Goal: Information Seeking & Learning: Learn about a topic

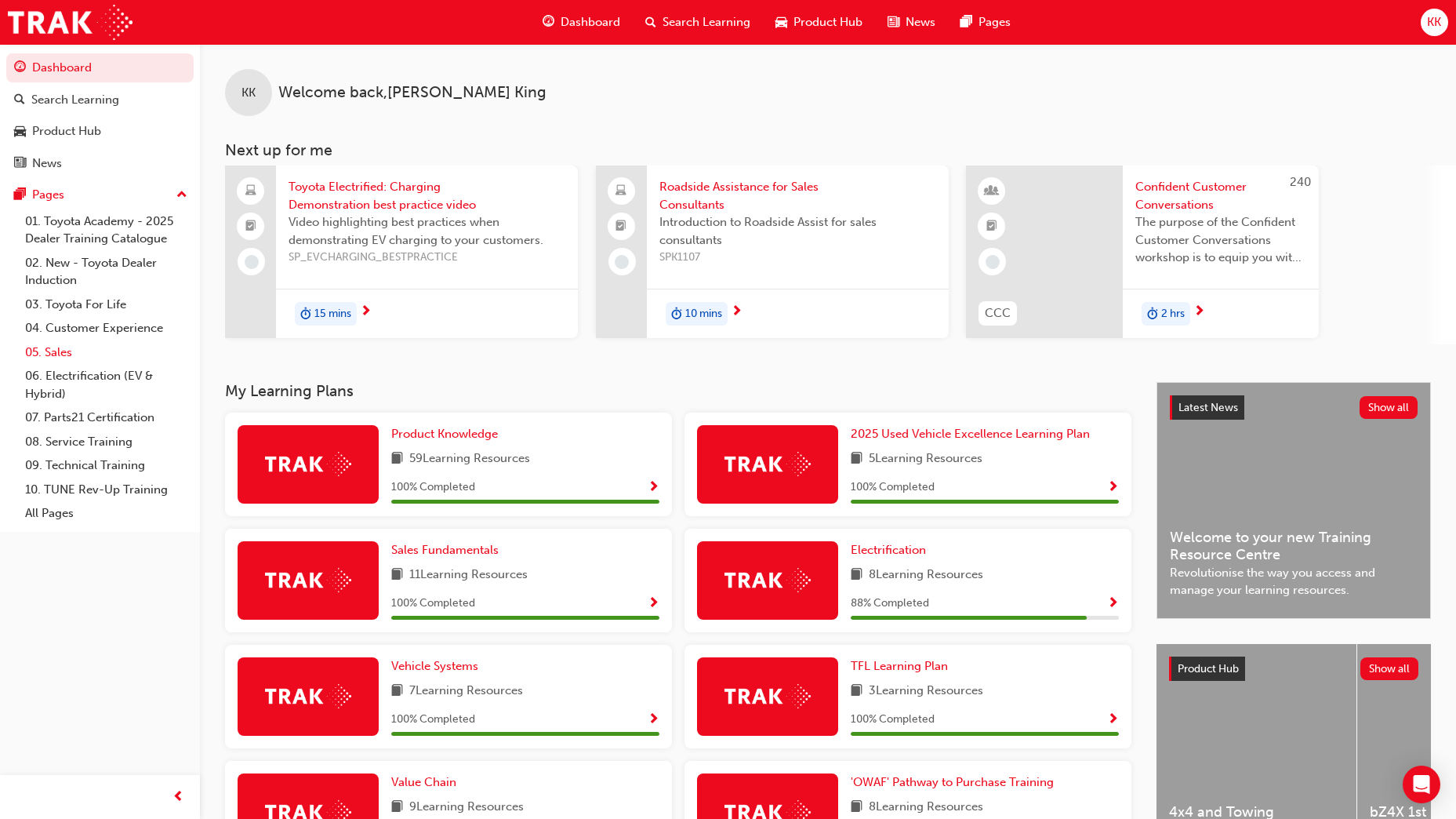
click at [75, 349] on link "05. Sales" at bounding box center [107, 352] width 175 height 25
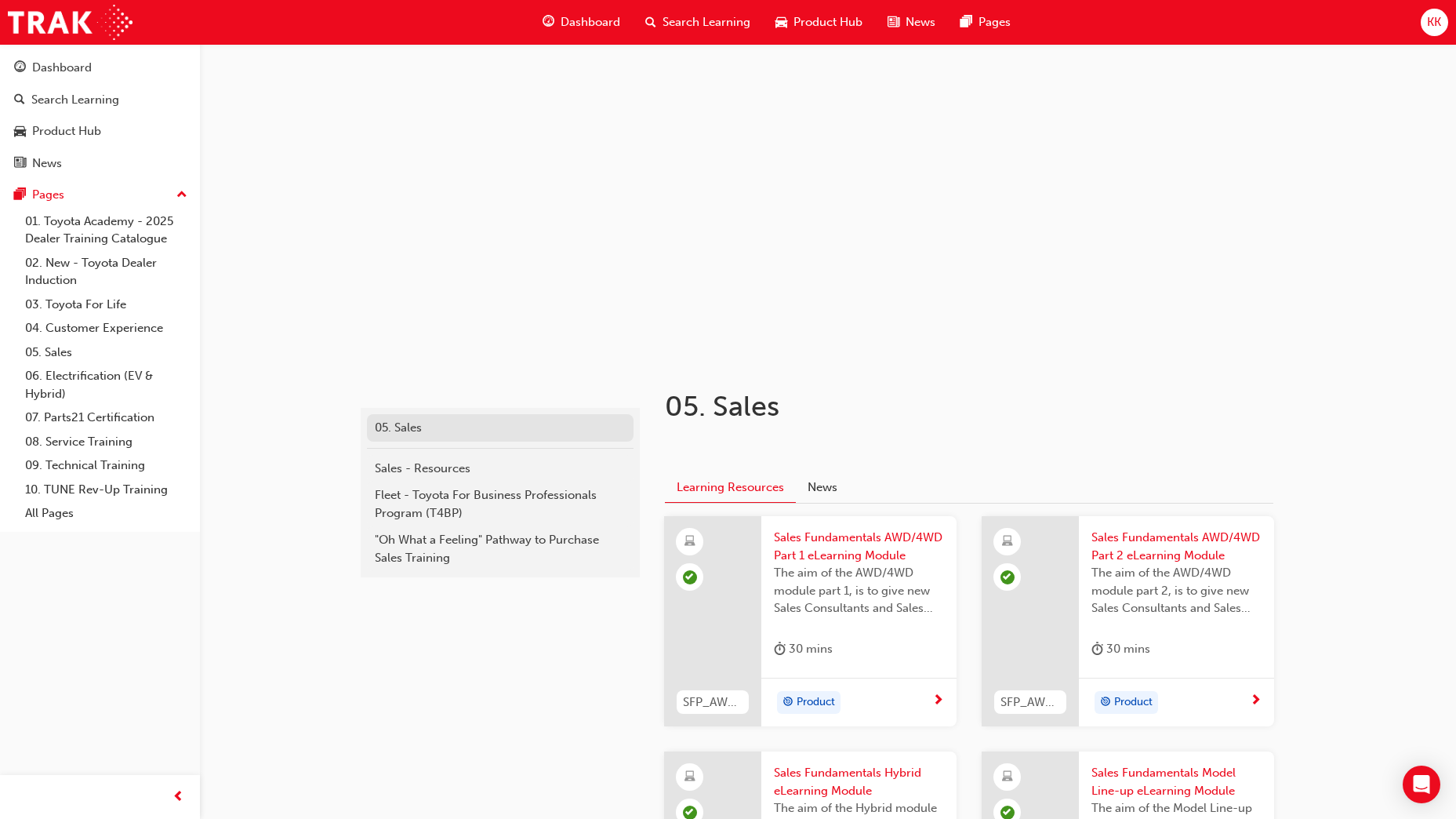
click at [476, 437] on link "05. Sales" at bounding box center [500, 428] width 267 height 27
click at [62, 356] on link "05. Sales" at bounding box center [107, 352] width 175 height 25
click at [691, 26] on span "Search Learning" at bounding box center [707, 23] width 88 height 18
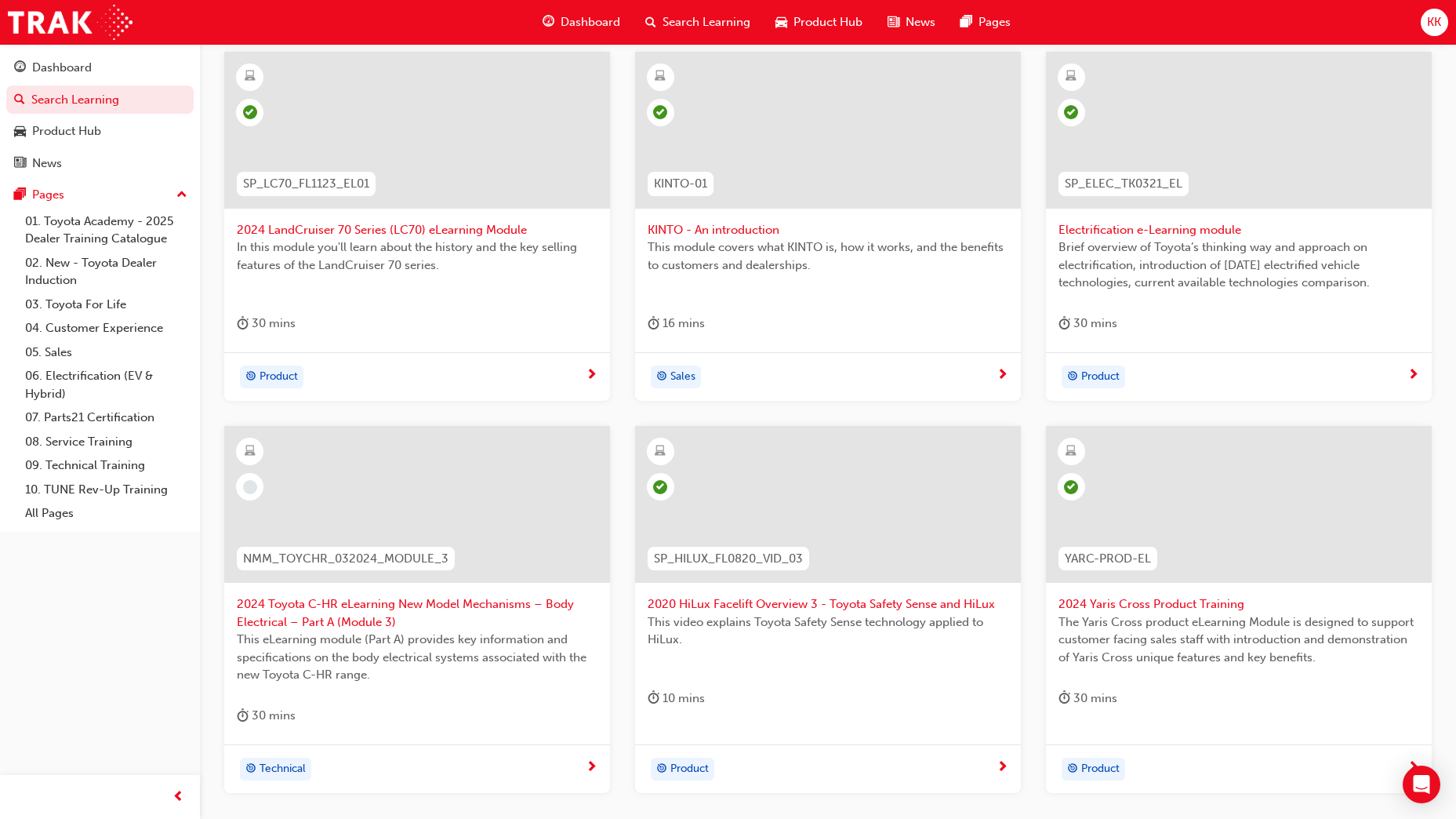
scroll to position [79, 0]
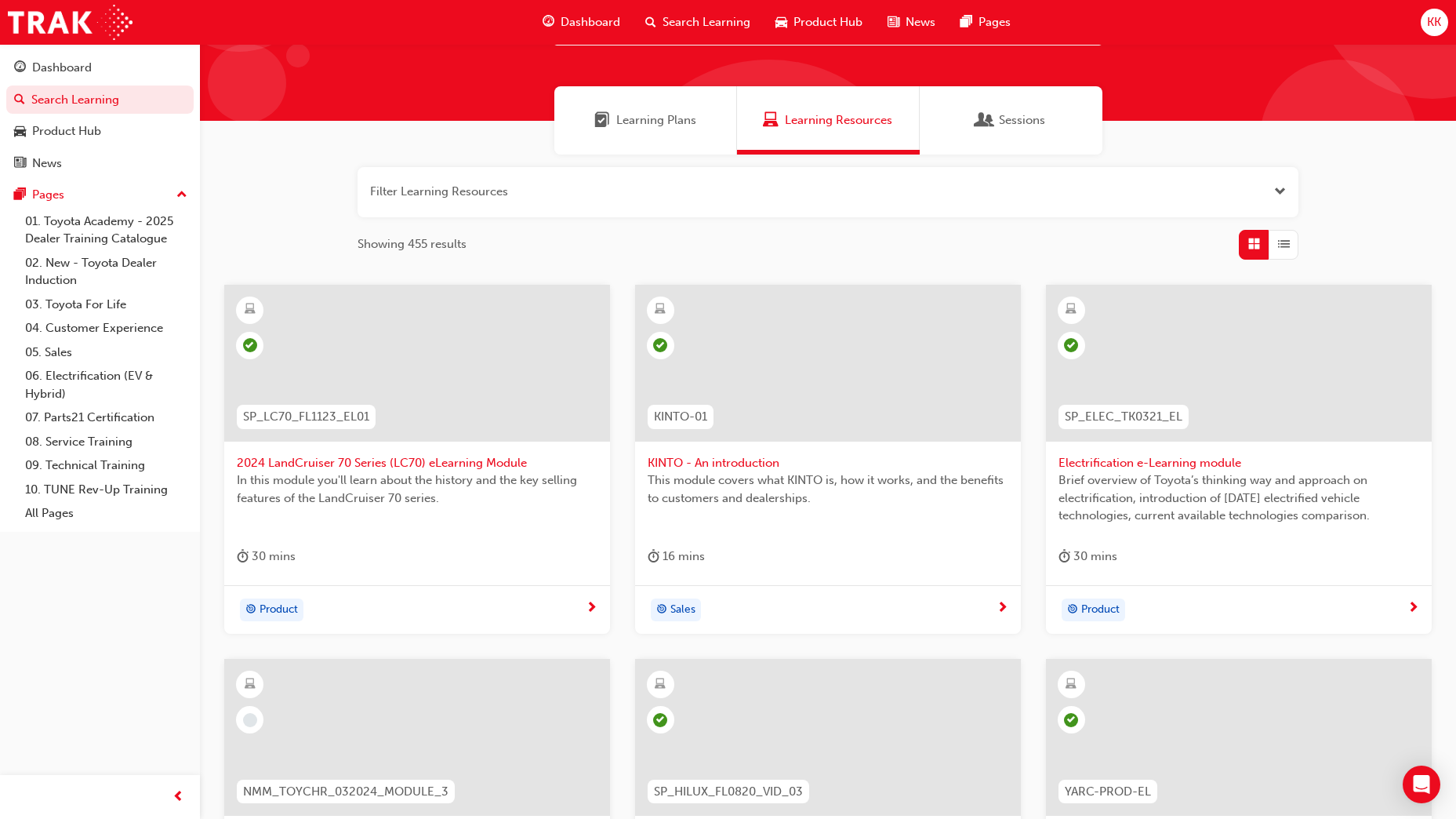
click at [676, 122] on span "Learning Plans" at bounding box center [656, 121] width 80 height 18
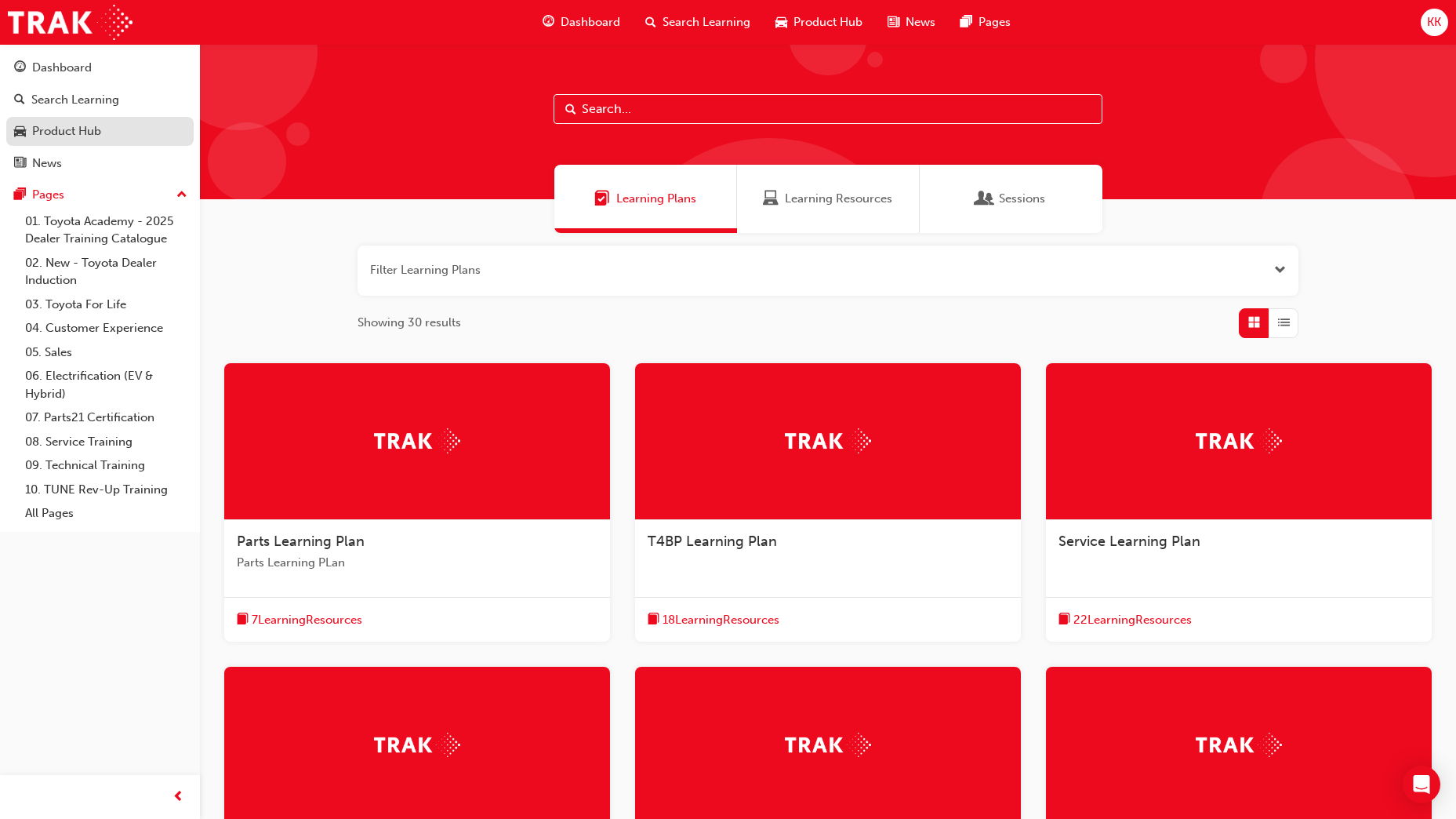
click at [58, 127] on div "Product Hub" at bounding box center [67, 131] width 69 height 18
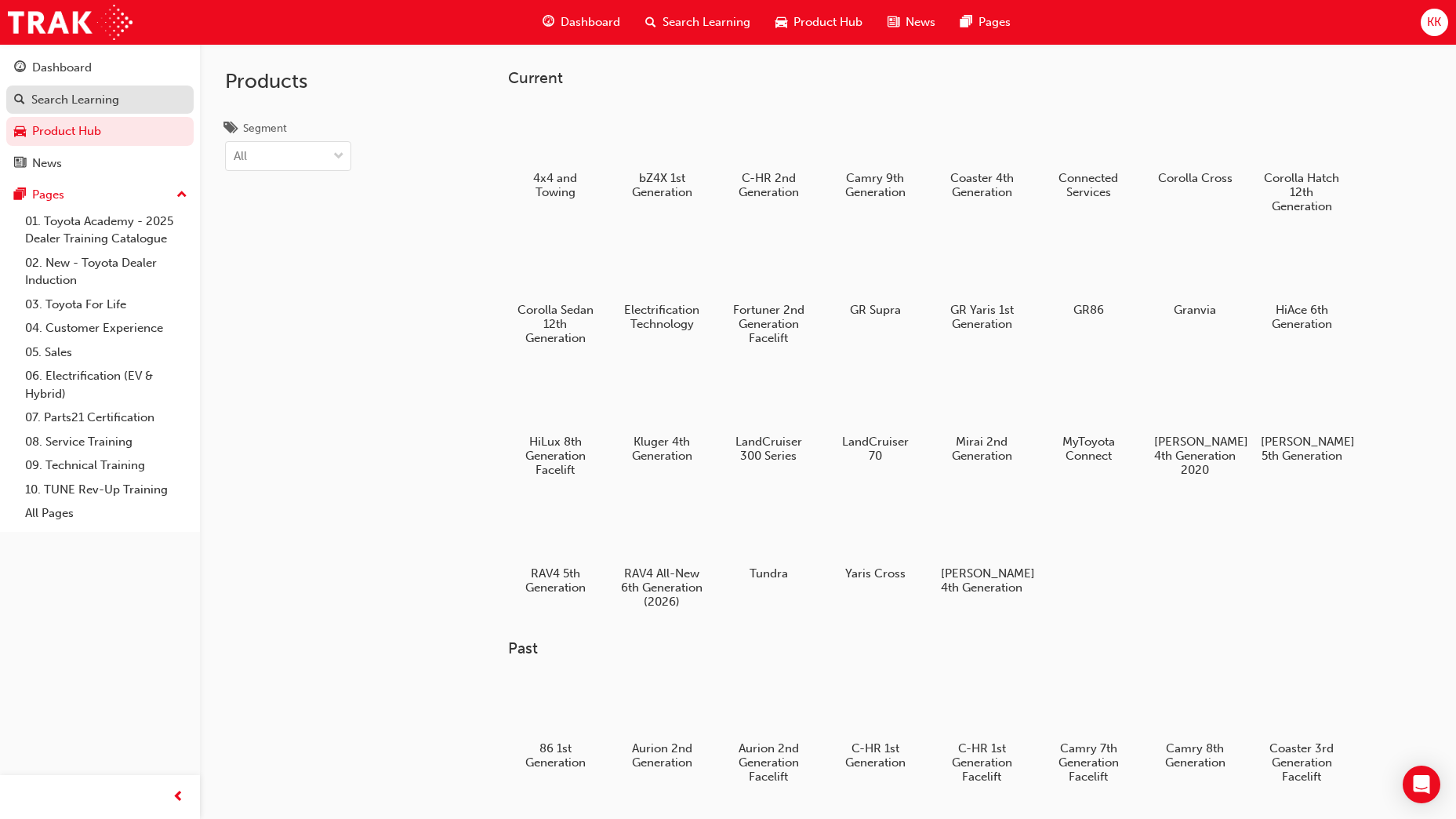
click at [78, 97] on div "Search Learning" at bounding box center [75, 100] width 88 height 18
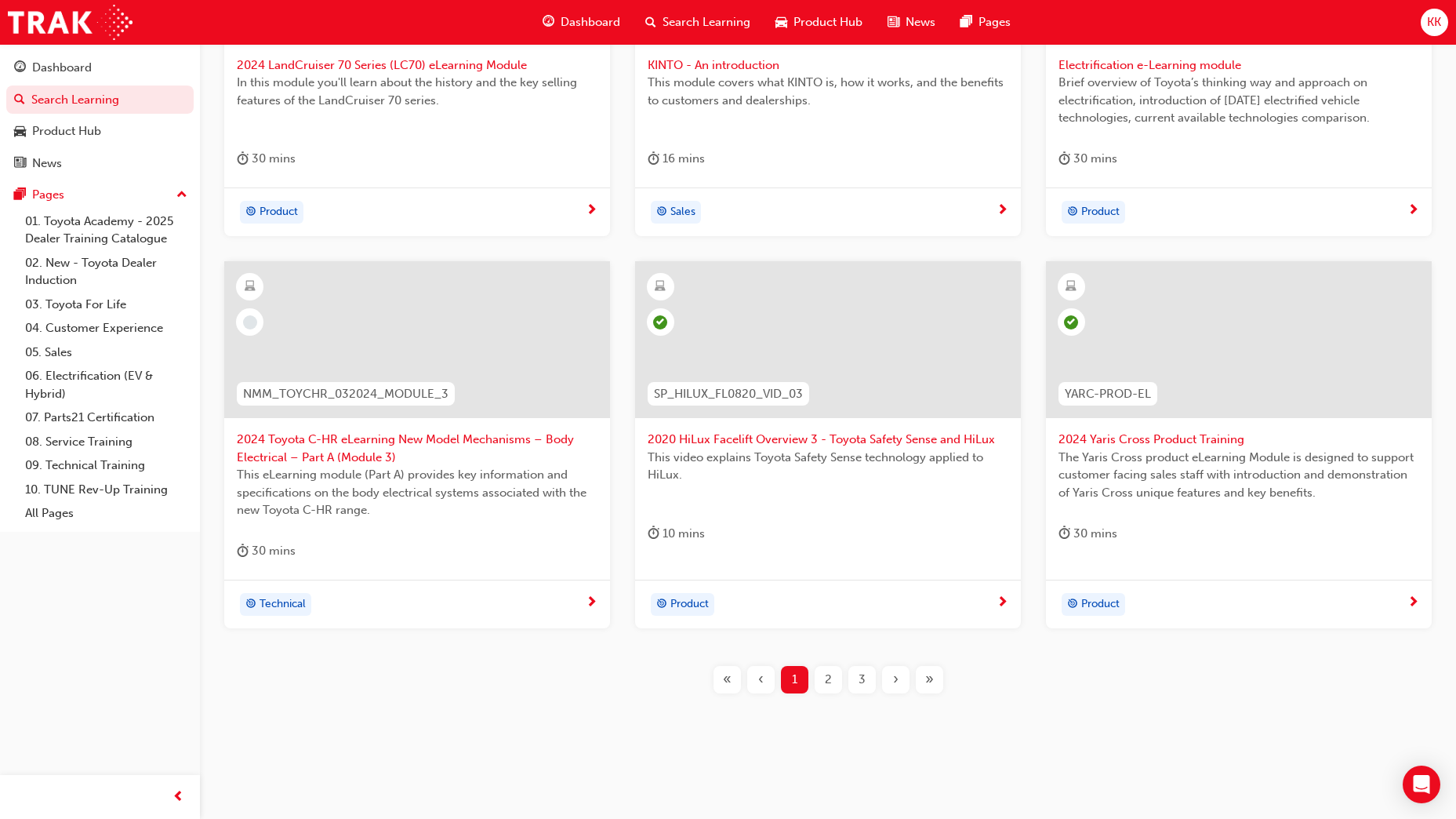
scroll to position [478, 0]
click at [826, 673] on span "2" at bounding box center [829, 678] width 7 height 18
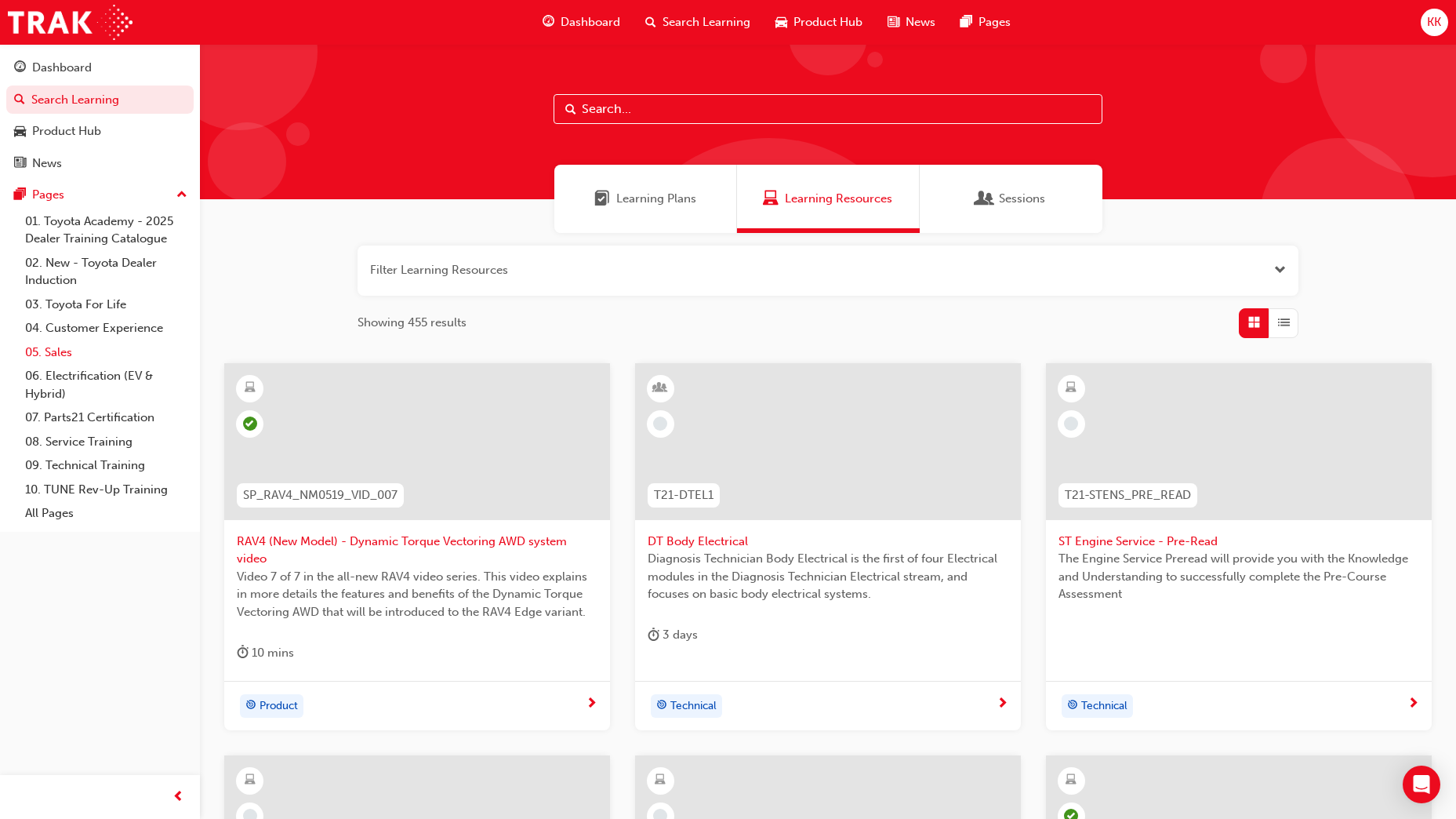
click at [64, 351] on link "05. Sales" at bounding box center [107, 352] width 175 height 25
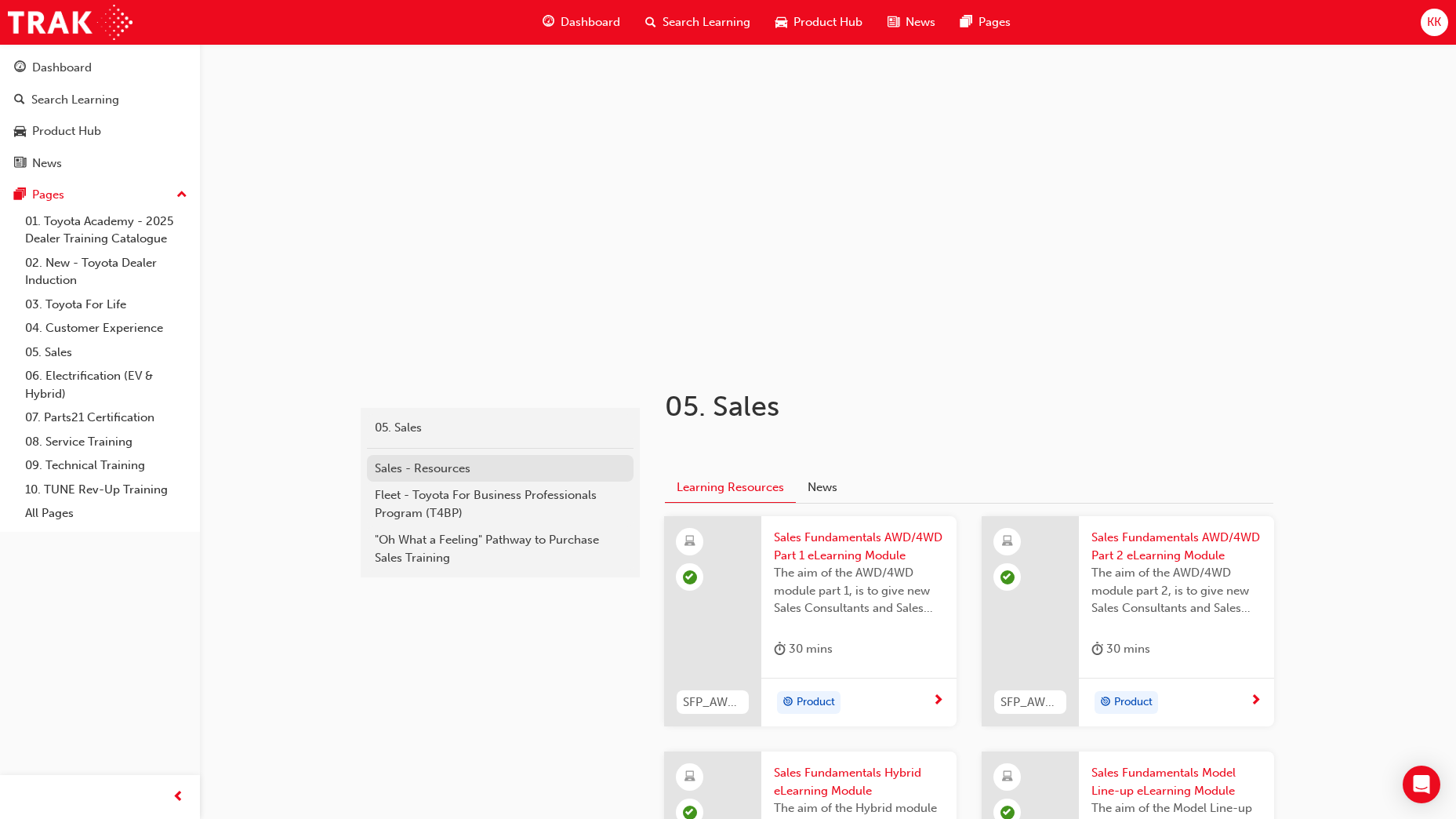
click at [453, 465] on div "Sales - Resources" at bounding box center [500, 468] width 251 height 18
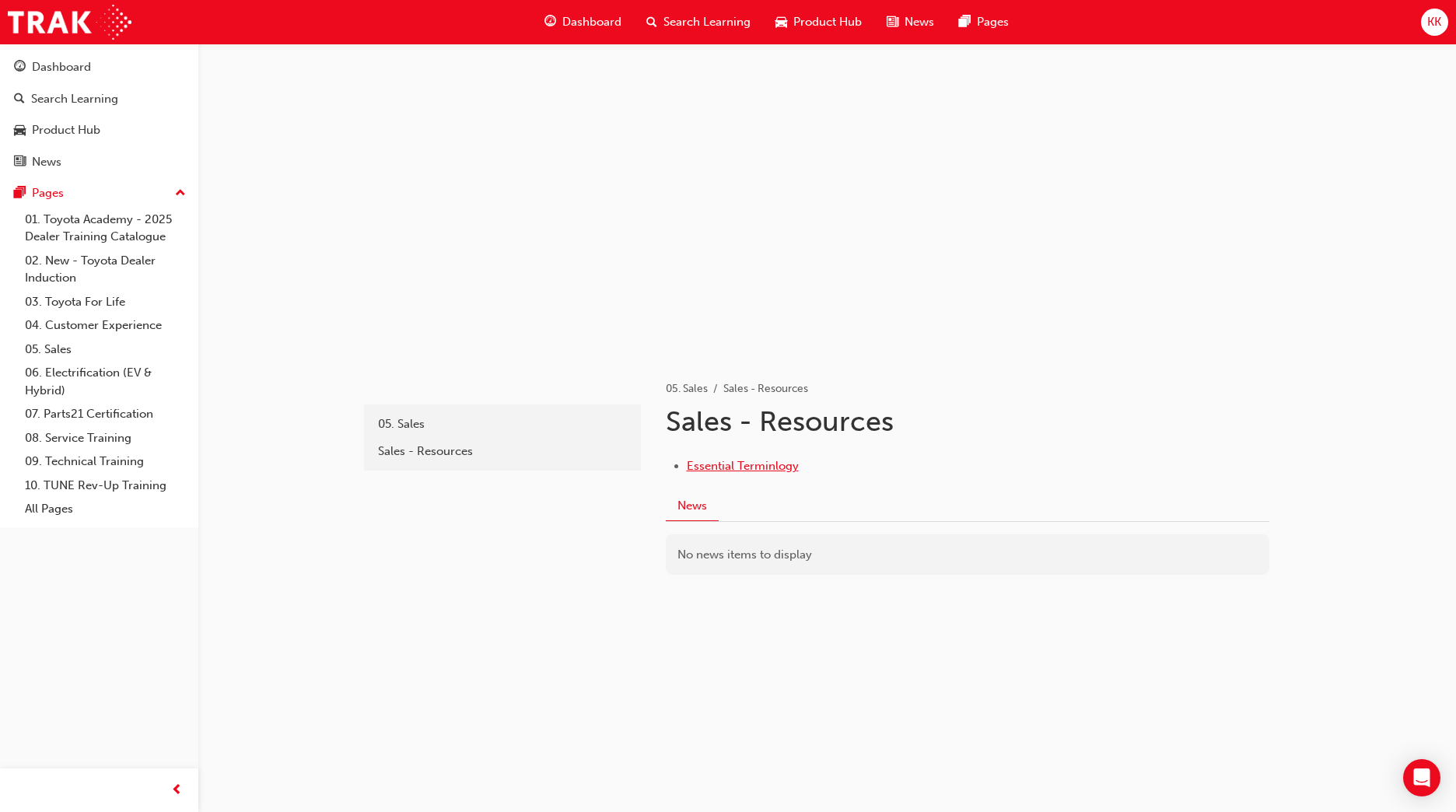
click at [743, 466] on span "Essential Terminlogy" at bounding box center [743, 465] width 112 height 14
click at [97, 301] on link "03. Toyota For Life" at bounding box center [106, 301] width 174 height 24
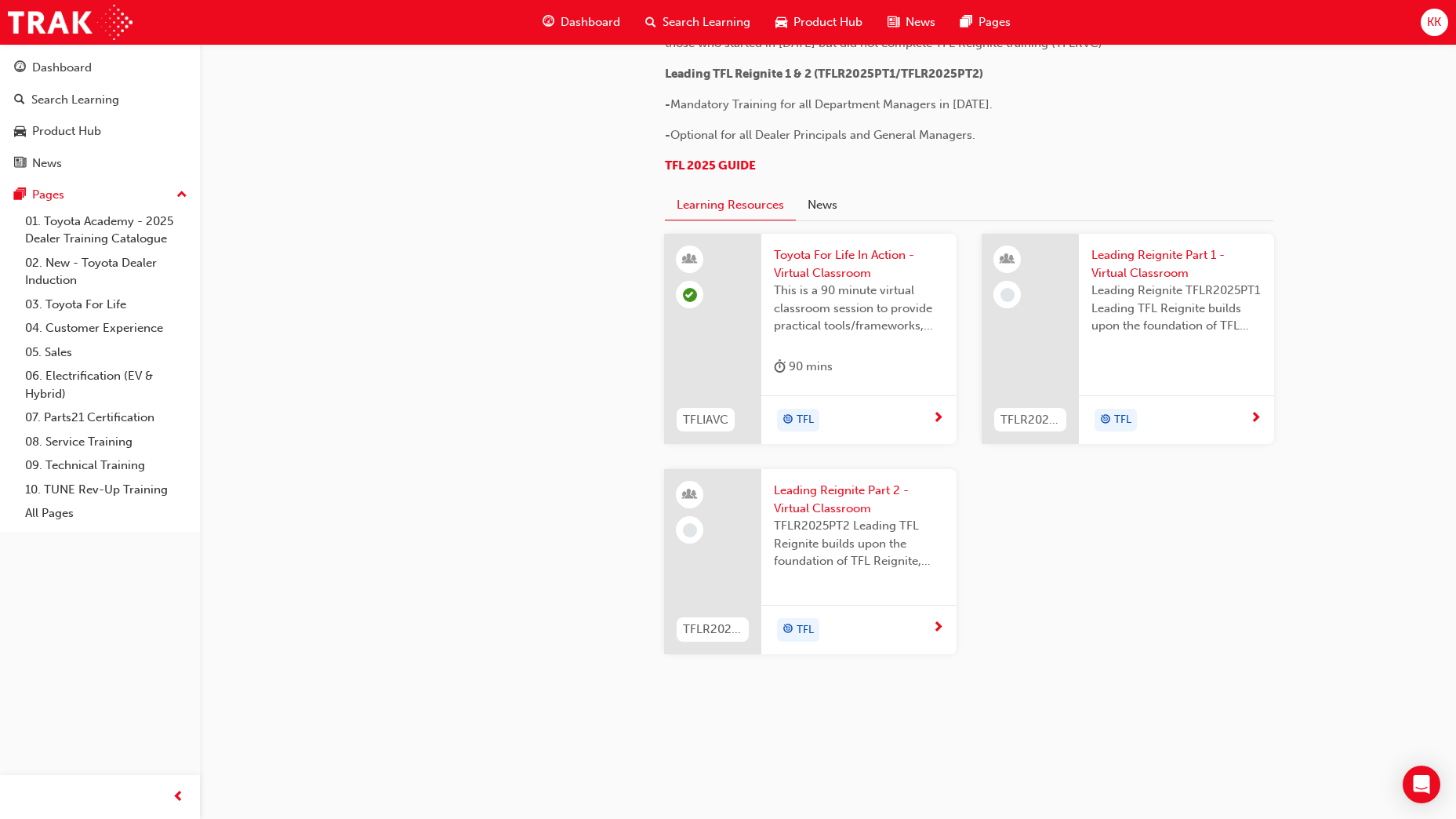
scroll to position [1563, 0]
click at [1248, 418] on div "TFL" at bounding box center [1171, 421] width 159 height 24
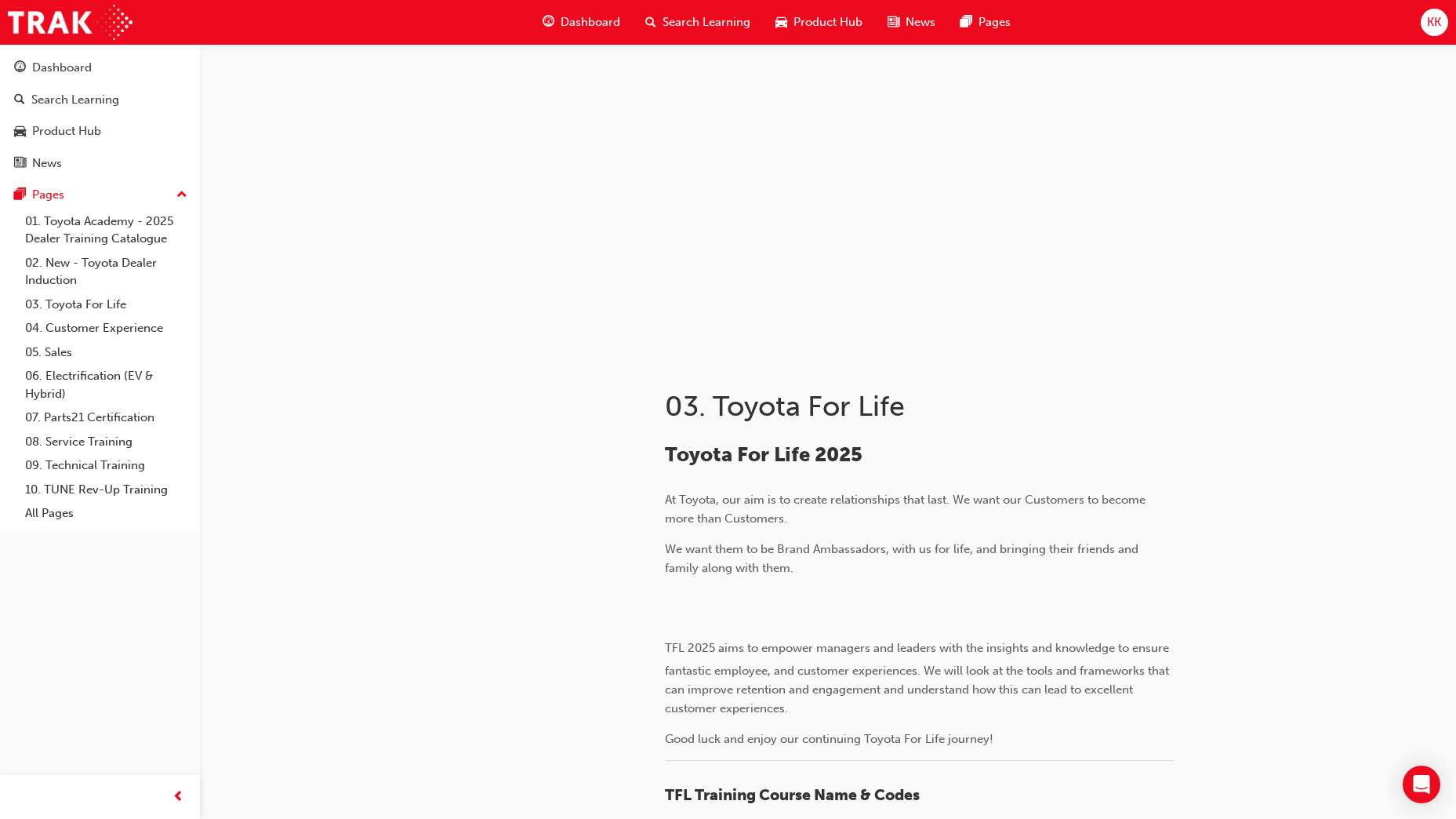
click at [584, 22] on span "Dashboard" at bounding box center [590, 23] width 59 height 18
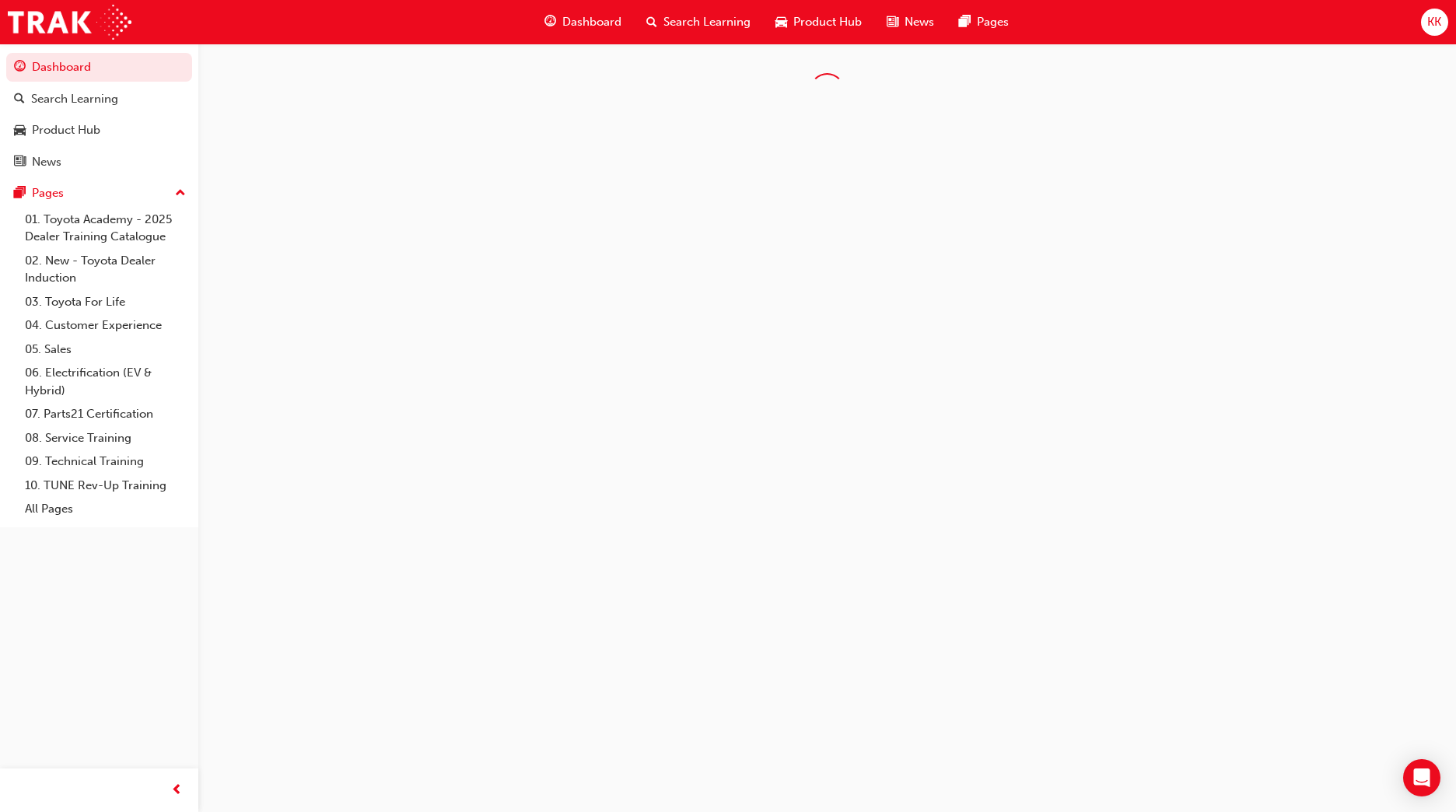
click at [580, 22] on span "Dashboard" at bounding box center [591, 23] width 59 height 18
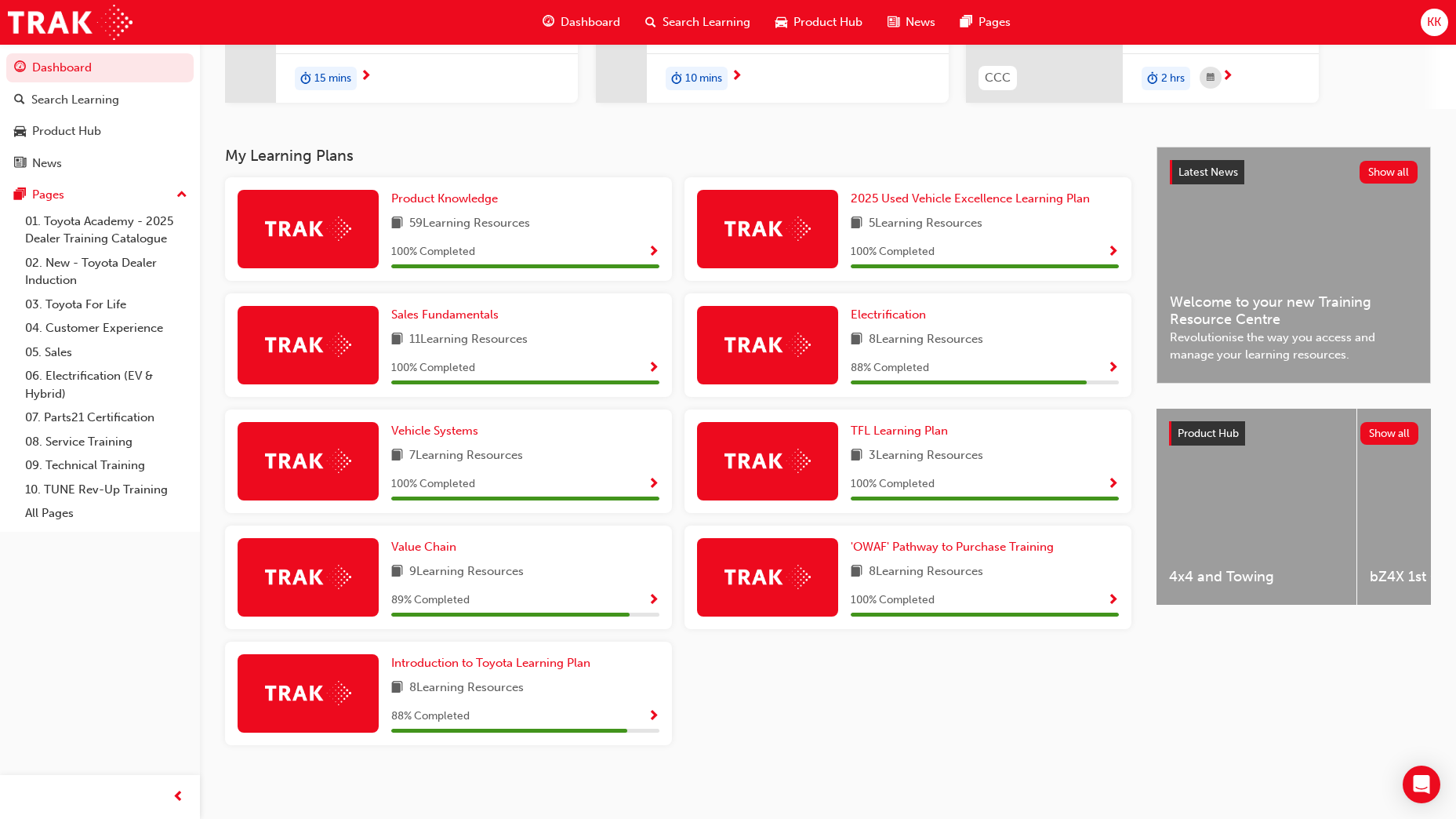
scroll to position [238, 0]
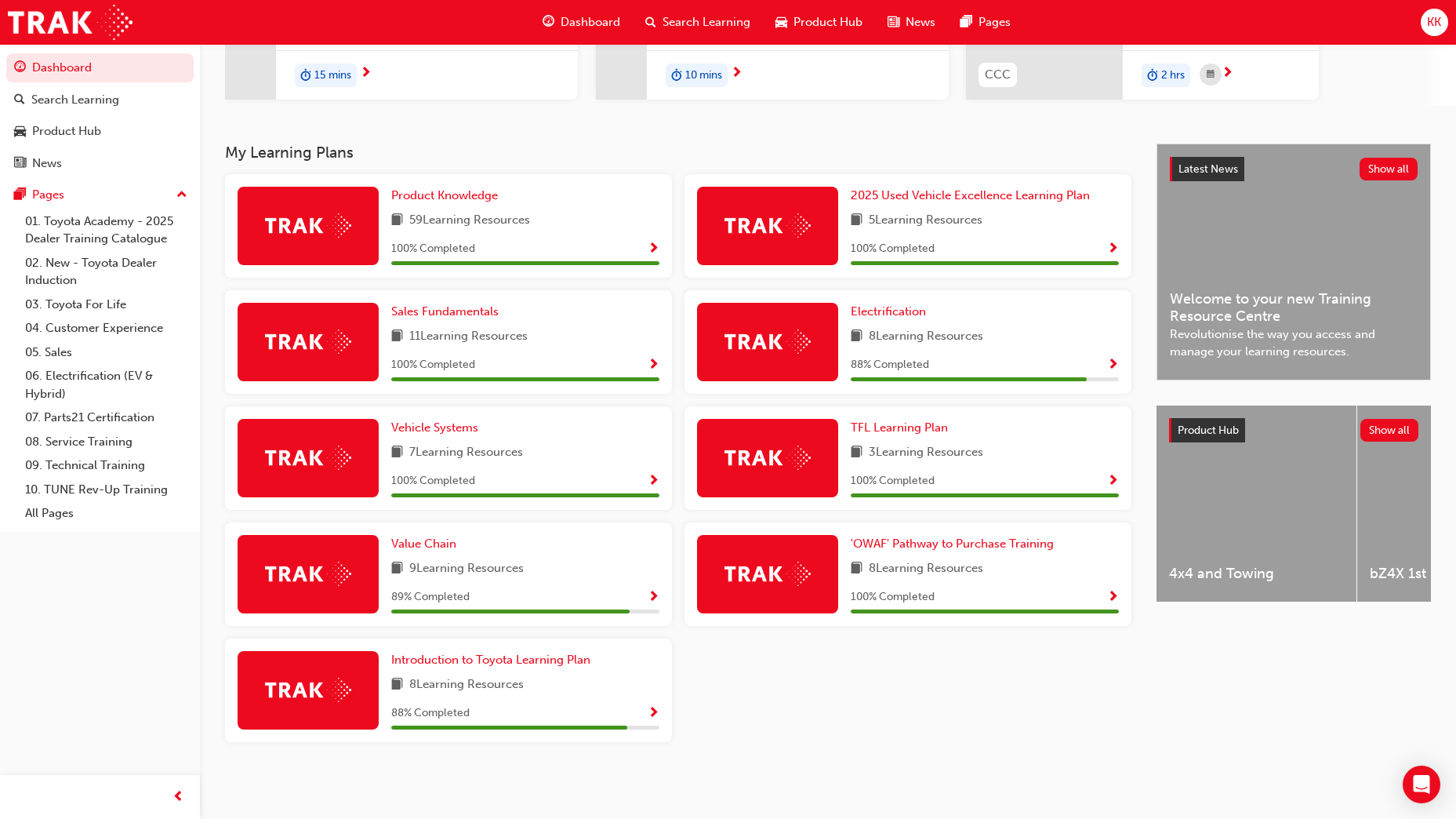
click at [1109, 362] on span "Show Progress" at bounding box center [1113, 365] width 12 height 14
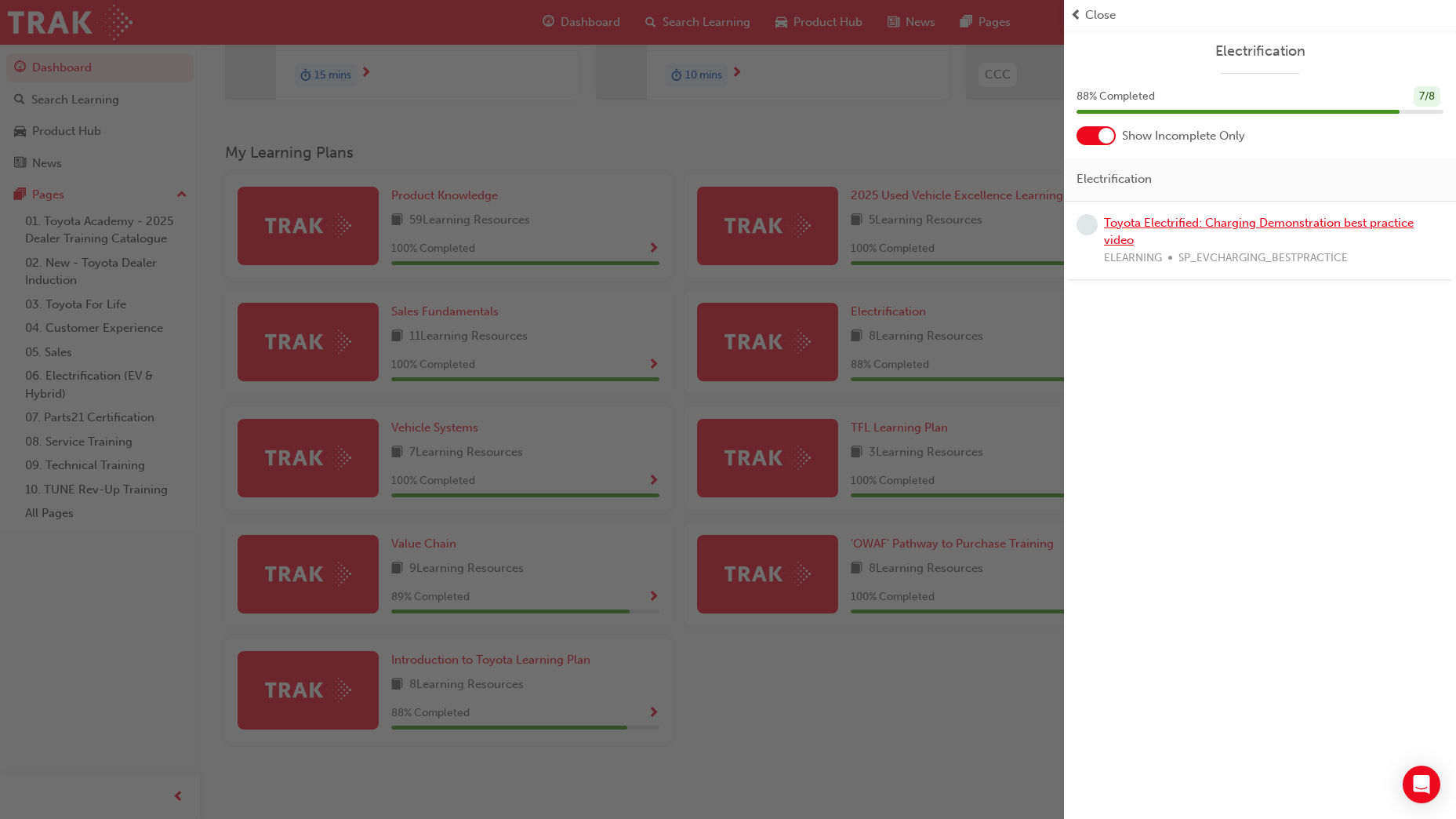
click at [1186, 225] on link "Toyota Electrified: Charging Demonstration best practice video" at bounding box center [1259, 231] width 309 height 32
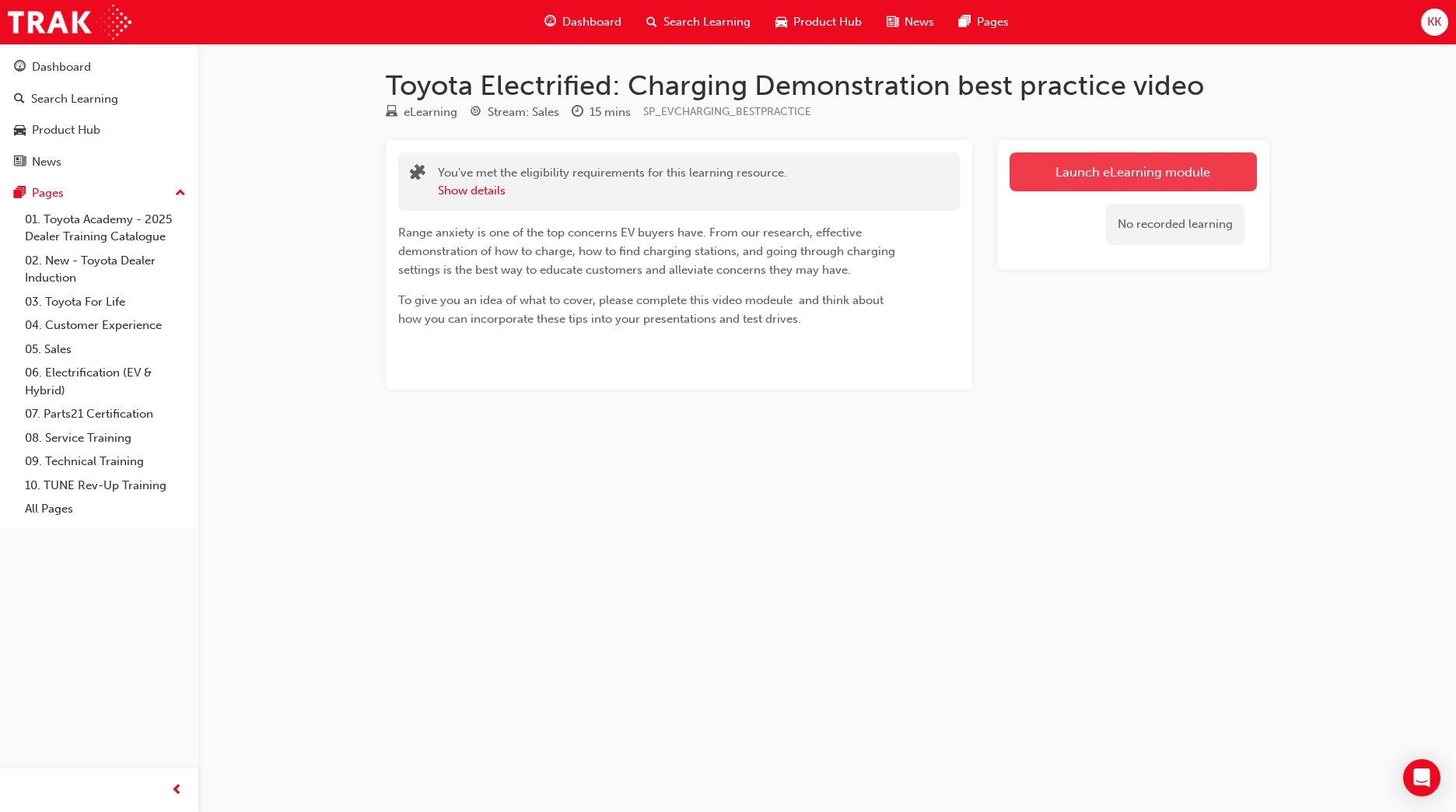
click at [1132, 173] on link "Launch eLearning module" at bounding box center [1133, 171] width 247 height 39
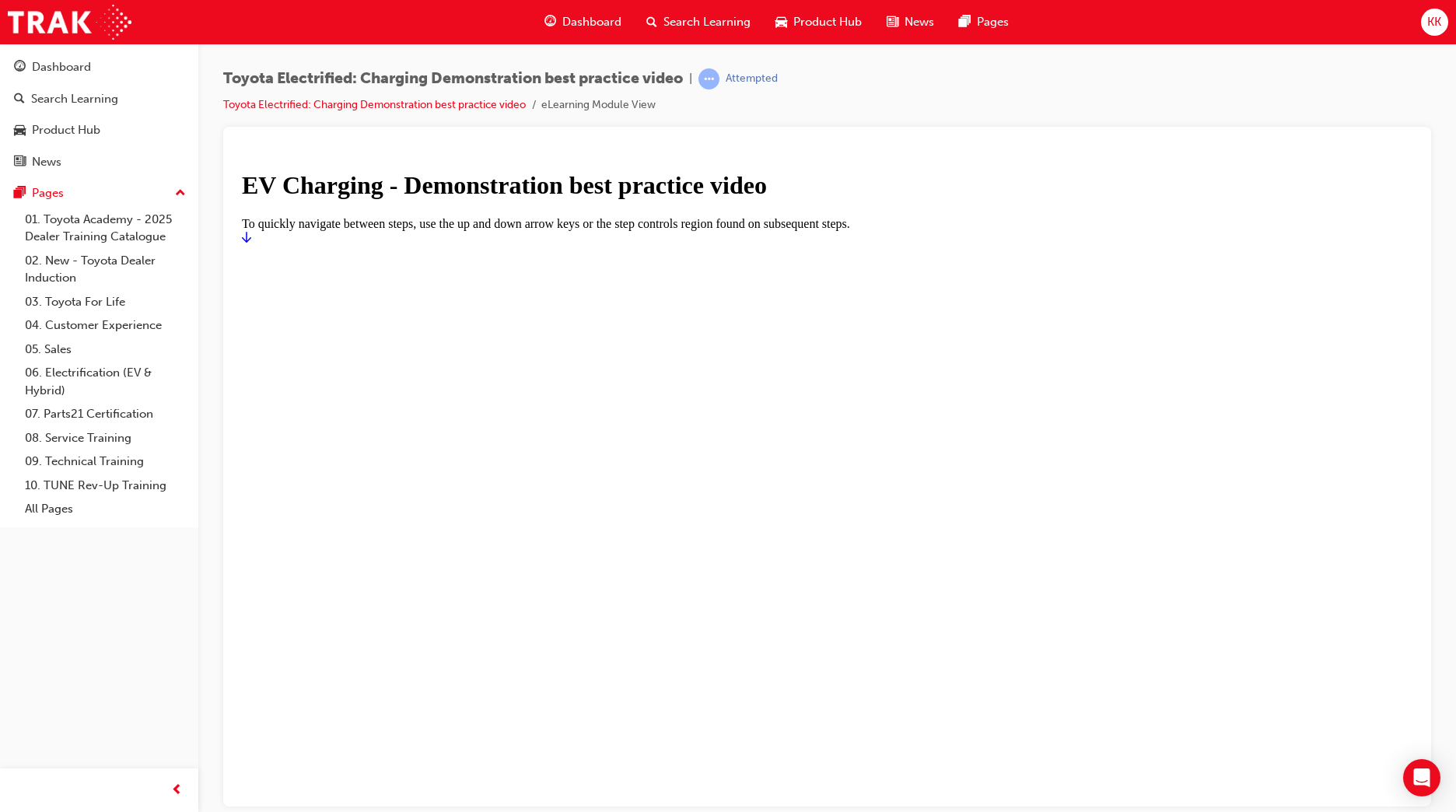
click at [251, 243] on icon "Start" at bounding box center [246, 236] width 9 height 13
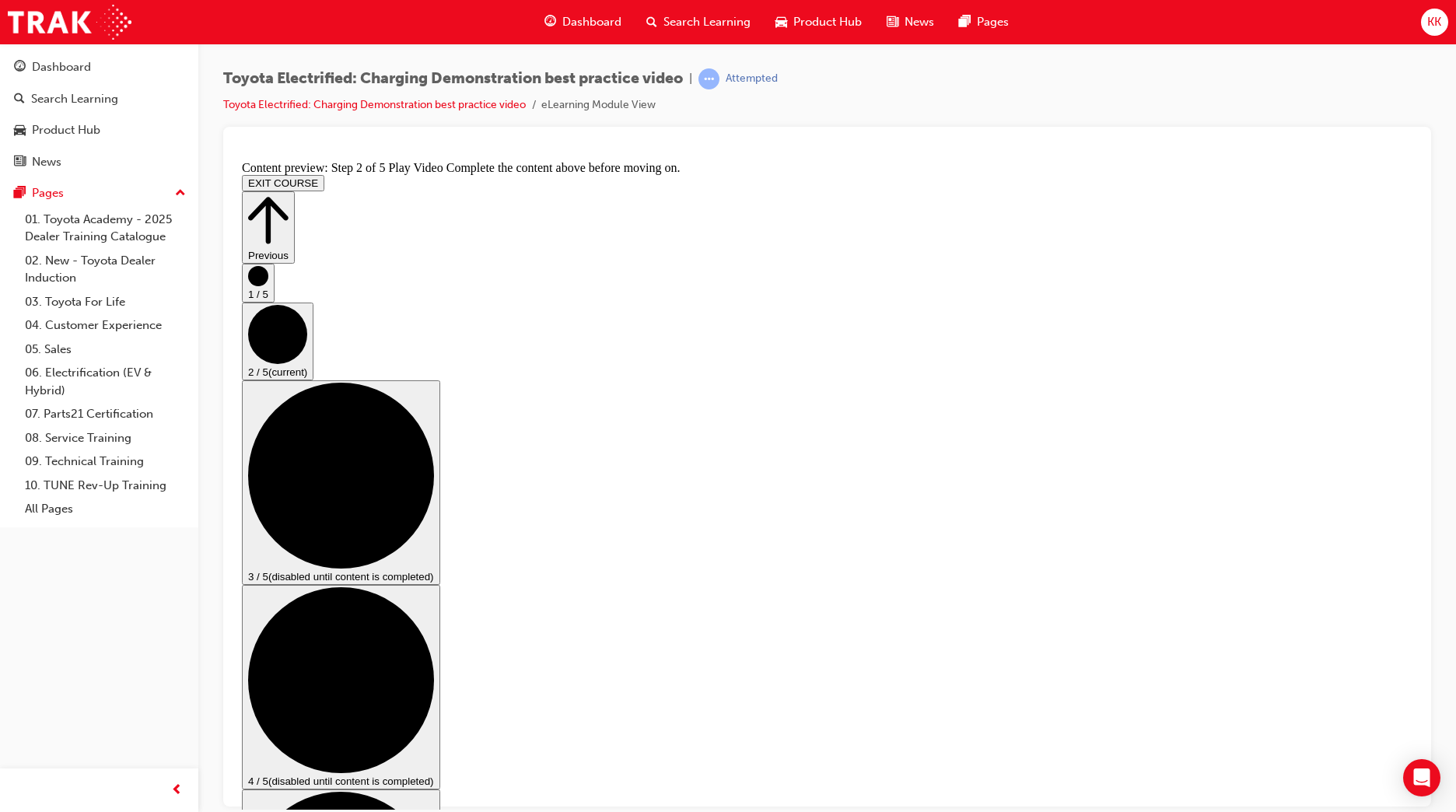
drag, startPoint x: 1245, startPoint y: 638, endPoint x: 1282, endPoint y: 643, distance: 37.3
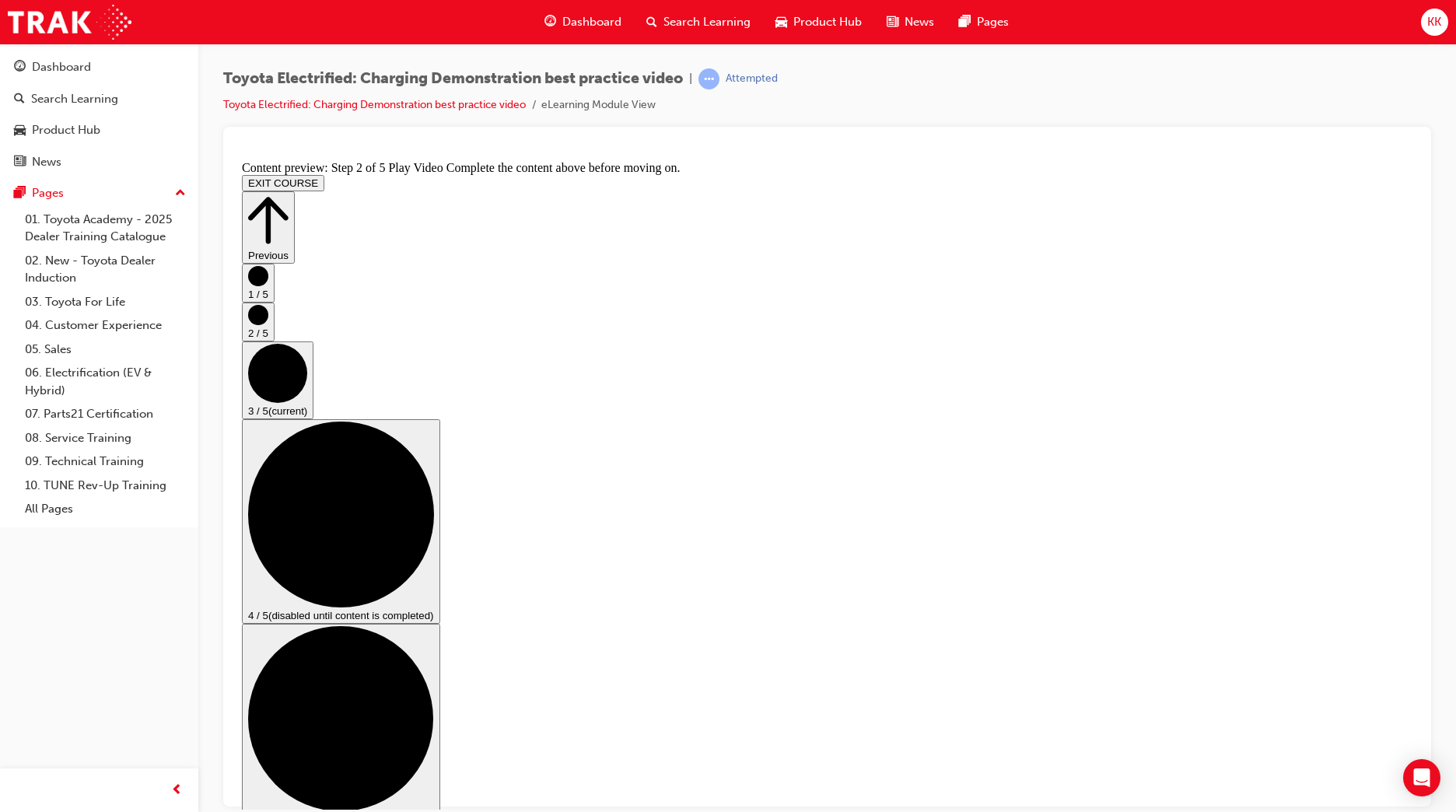
scroll to position [78, 0]
checkbox input "true"
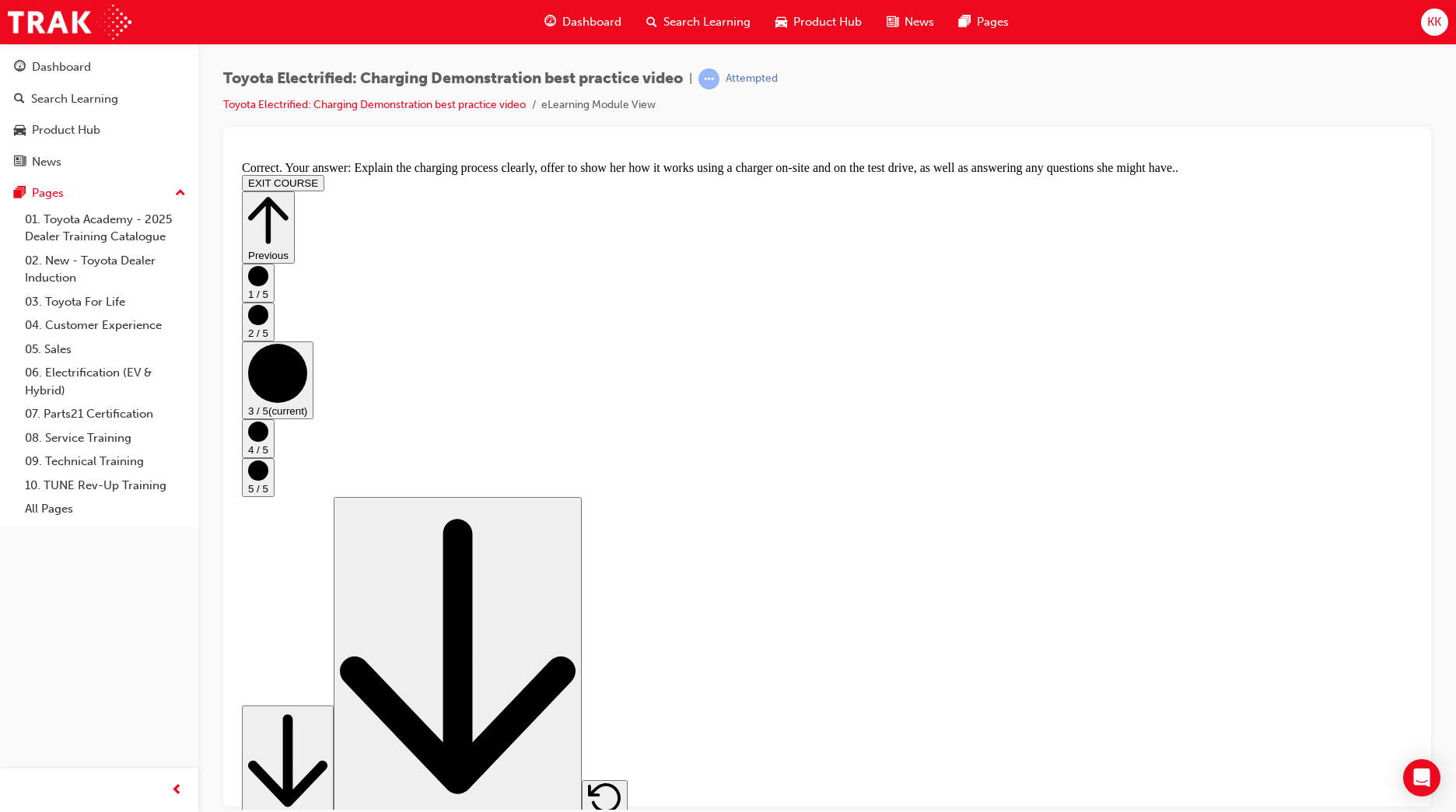
scroll to position [190, 0]
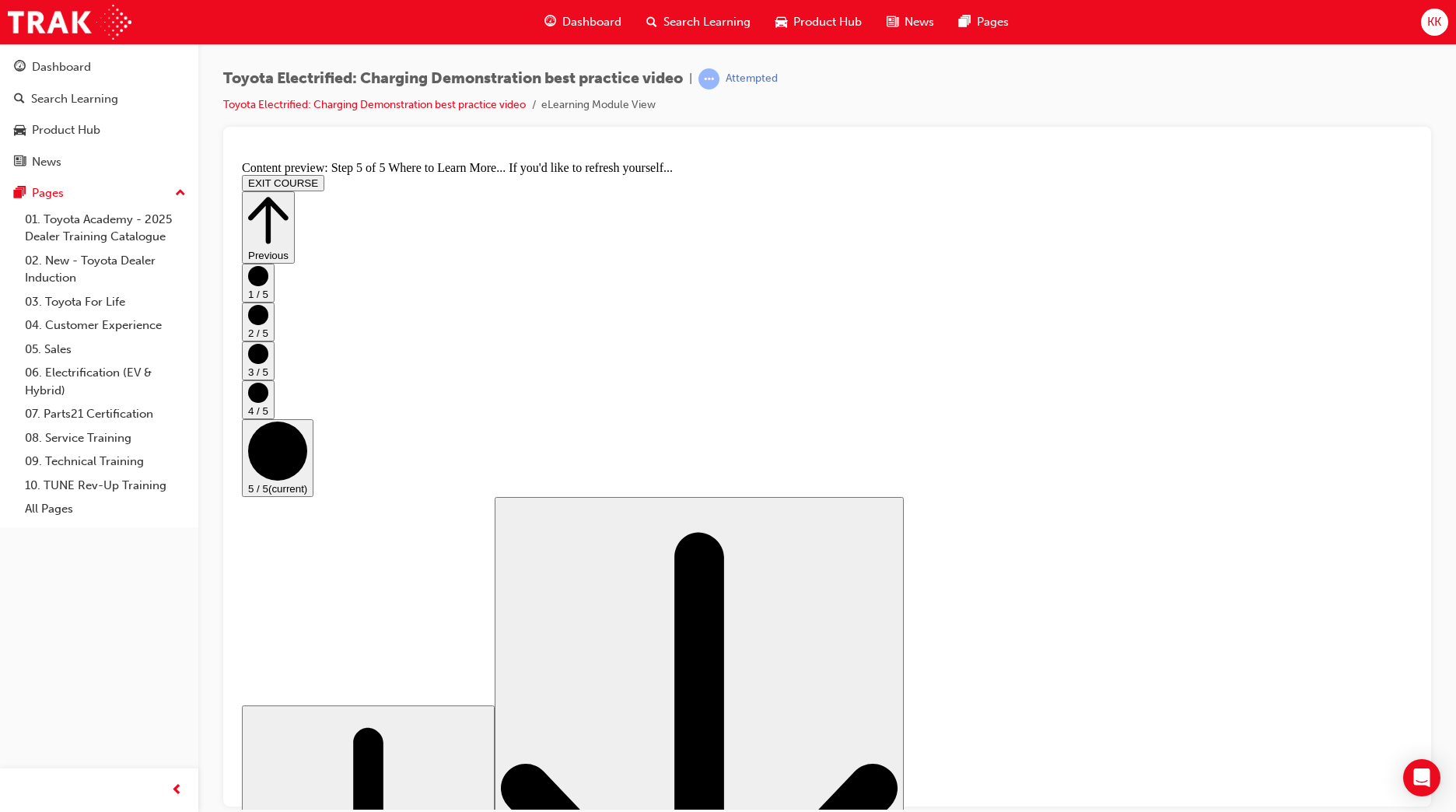
scroll to position [61, 0]
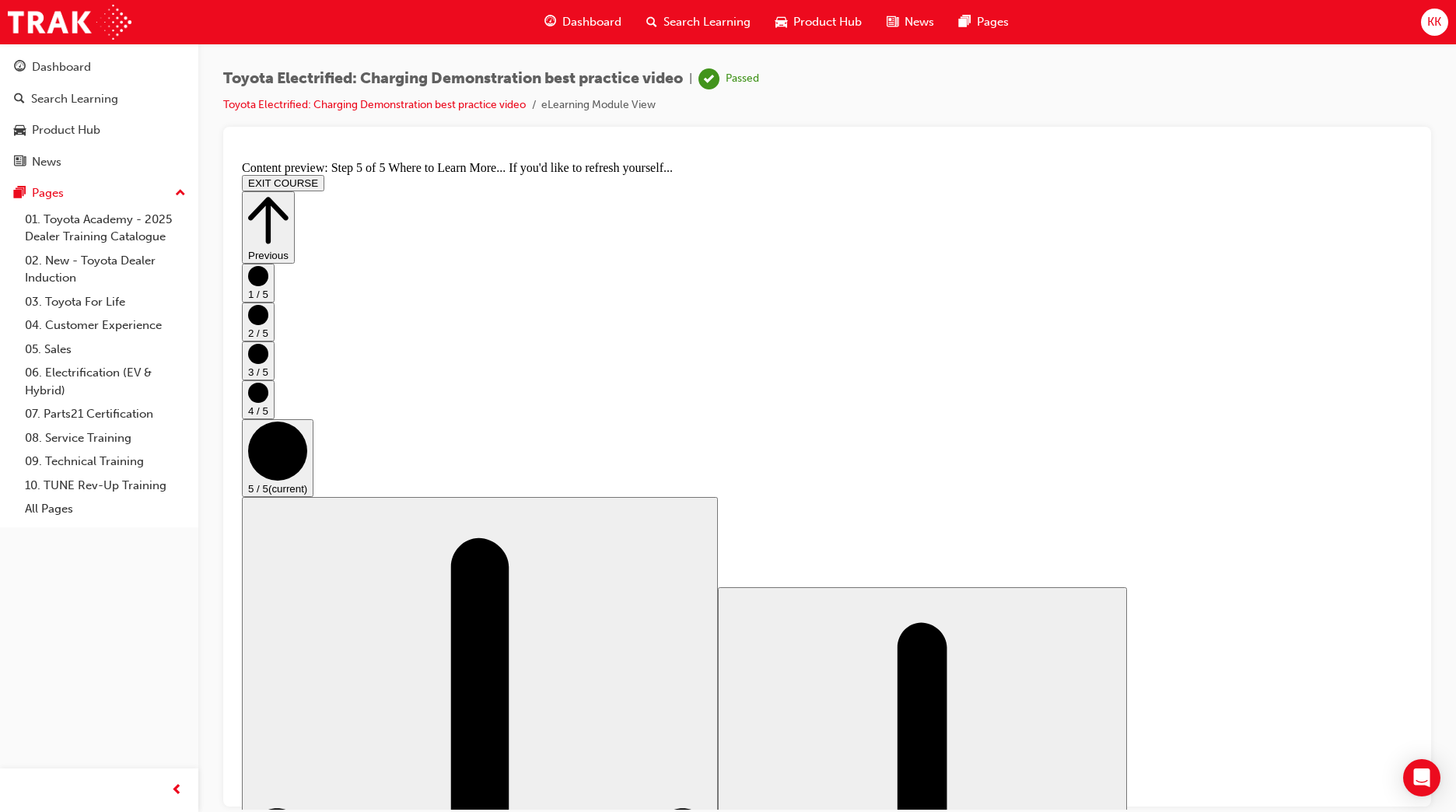
click at [289, 196] on icon "Step controls" at bounding box center [268, 219] width 41 height 47
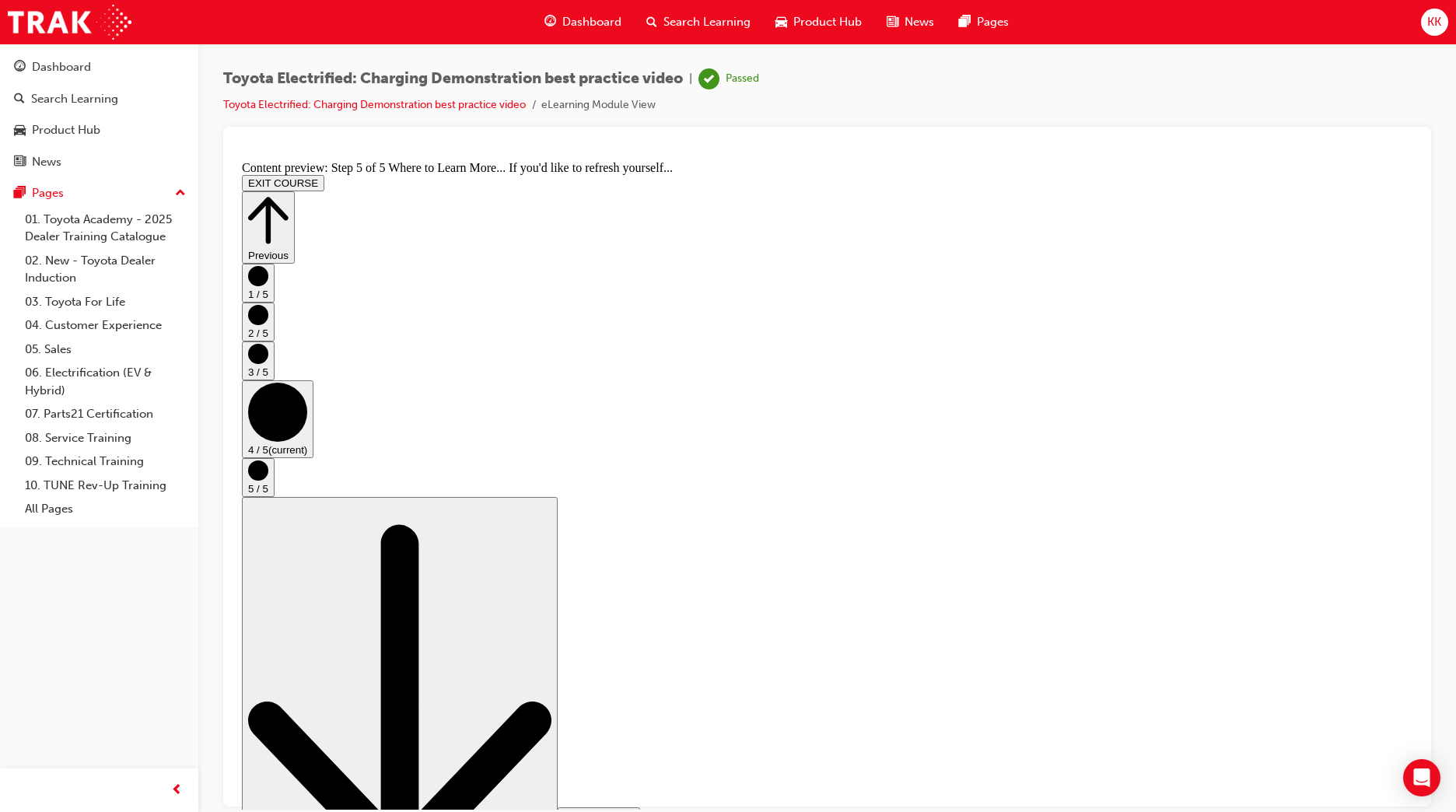
scroll to position [0, 0]
